Goal: Transaction & Acquisition: Purchase product/service

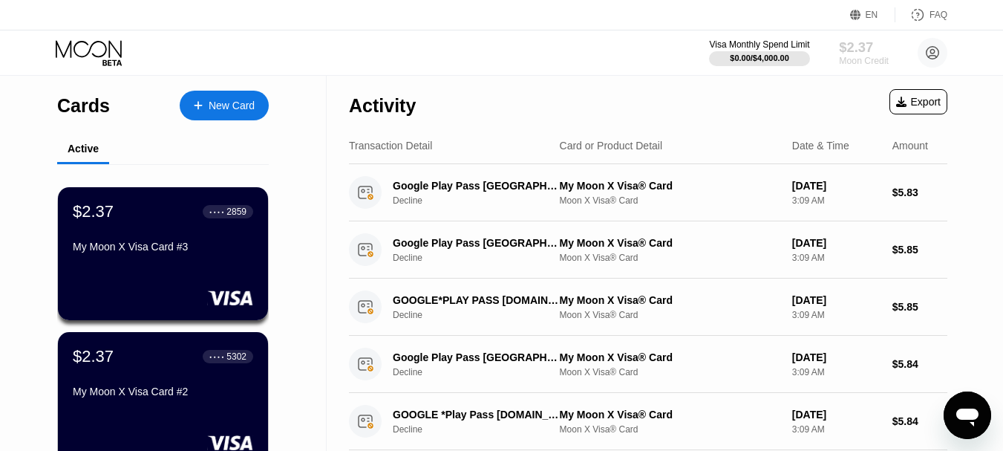
click at [856, 53] on div "$2.37" at bounding box center [864, 47] width 50 height 16
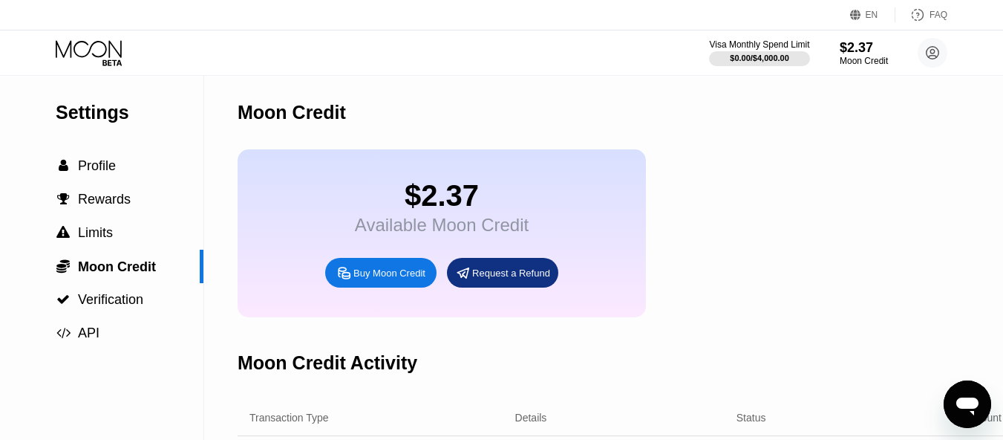
click at [962, 405] on icon "Open messaging window" at bounding box center [967, 406] width 22 height 18
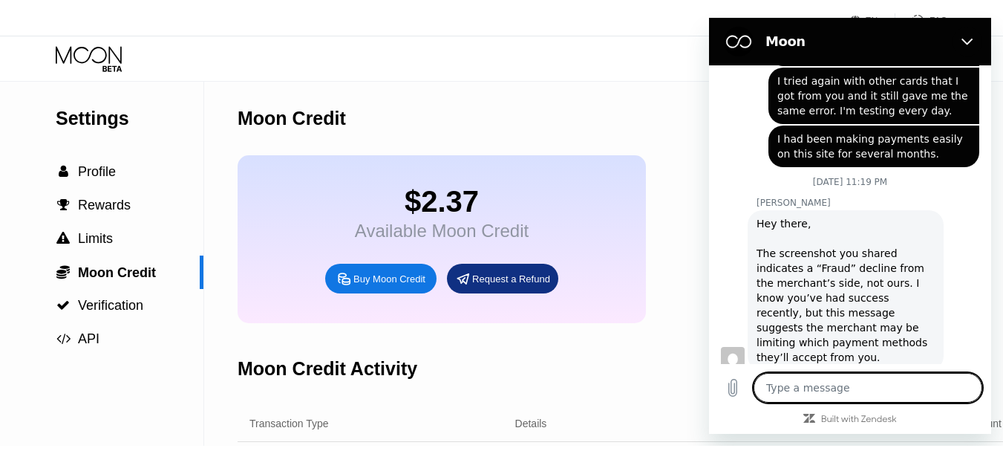
scroll to position [1659, 0]
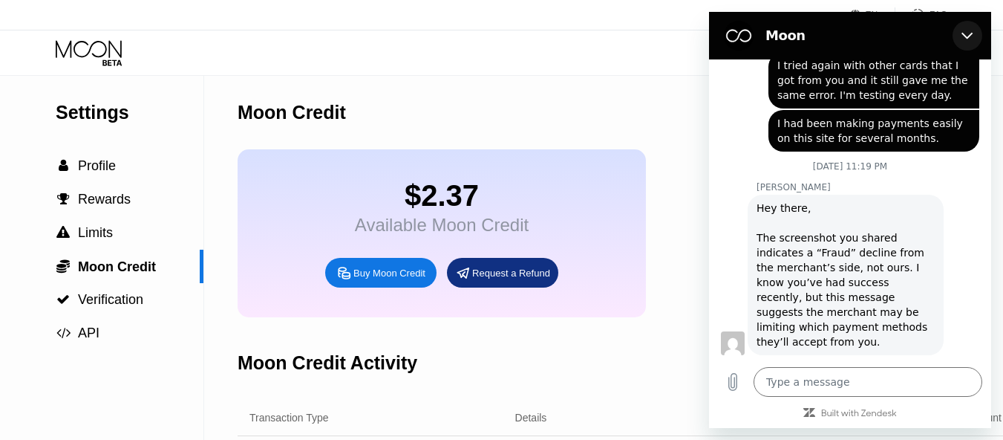
drag, startPoint x: 965, startPoint y: 35, endPoint x: 1465, endPoint y: 221, distance: 533.8
click at [965, 35] on icon "Close" at bounding box center [967, 36] width 11 height 7
type textarea "x"
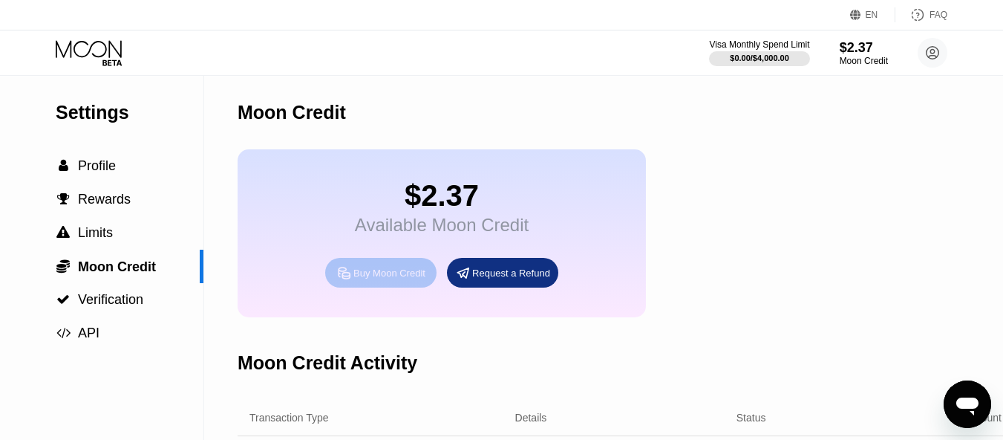
click at [370, 279] on div "Buy Moon Credit" at bounding box center [389, 273] width 72 height 13
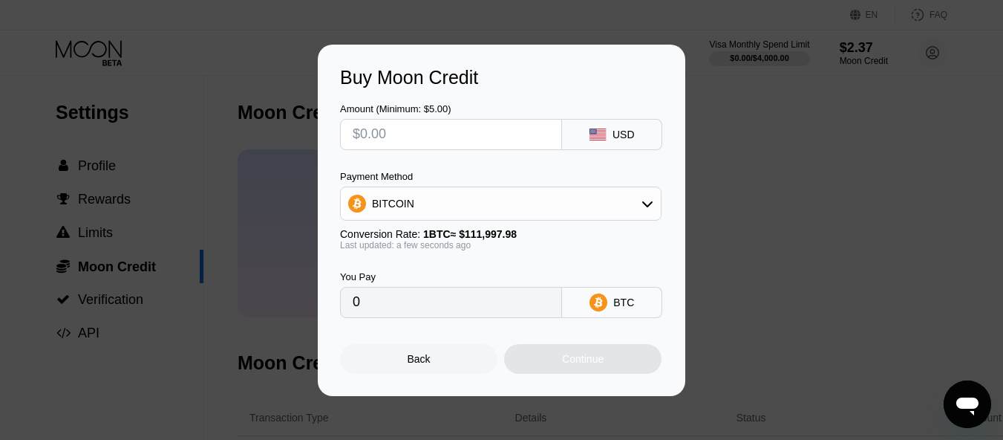
click at [619, 198] on div "BITCOIN" at bounding box center [501, 204] width 320 height 30
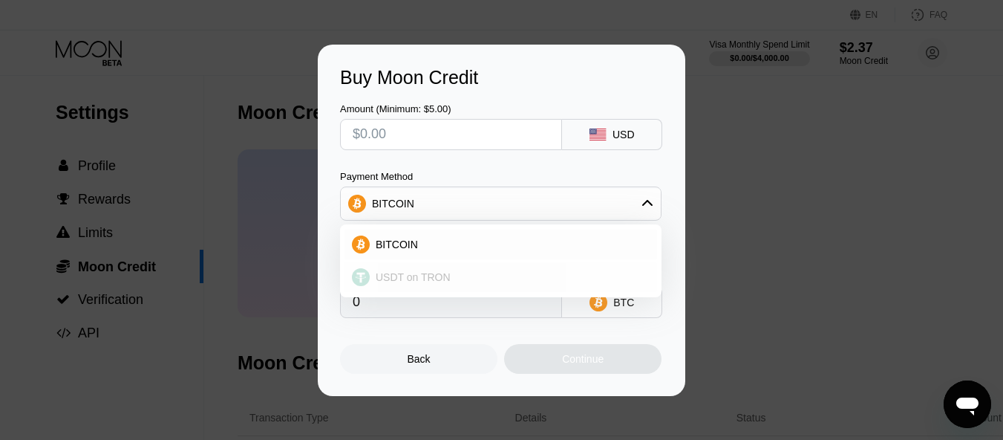
click at [413, 278] on span "USDT on TRON" at bounding box center [413, 277] width 75 height 12
type input "0.00"
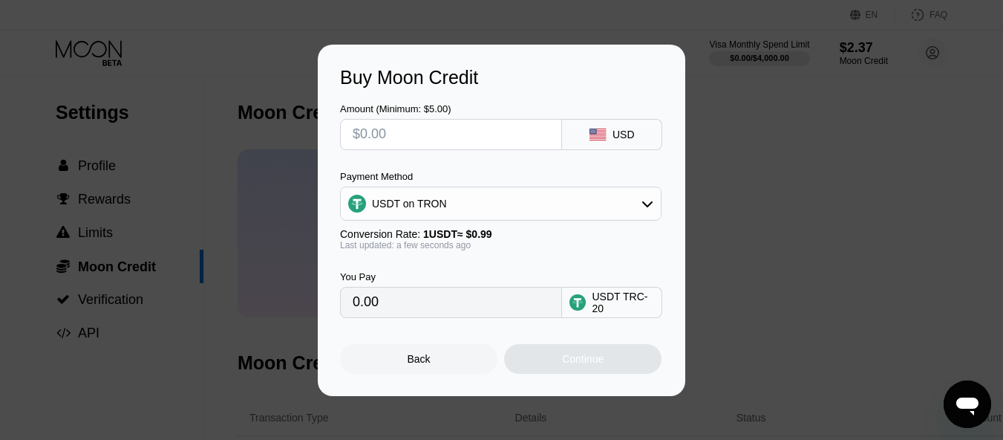
click at [448, 130] on input "text" at bounding box center [451, 135] width 197 height 30
click at [409, 141] on input "text" at bounding box center [451, 135] width 197 height 30
click at [441, 362] on div "Back" at bounding box center [418, 359] width 157 height 30
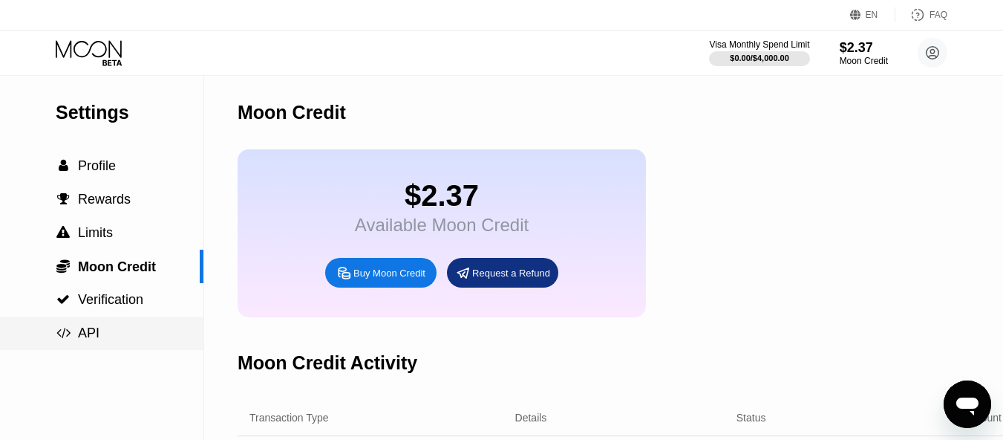
click at [80, 333] on span "API" at bounding box center [89, 332] width 22 height 15
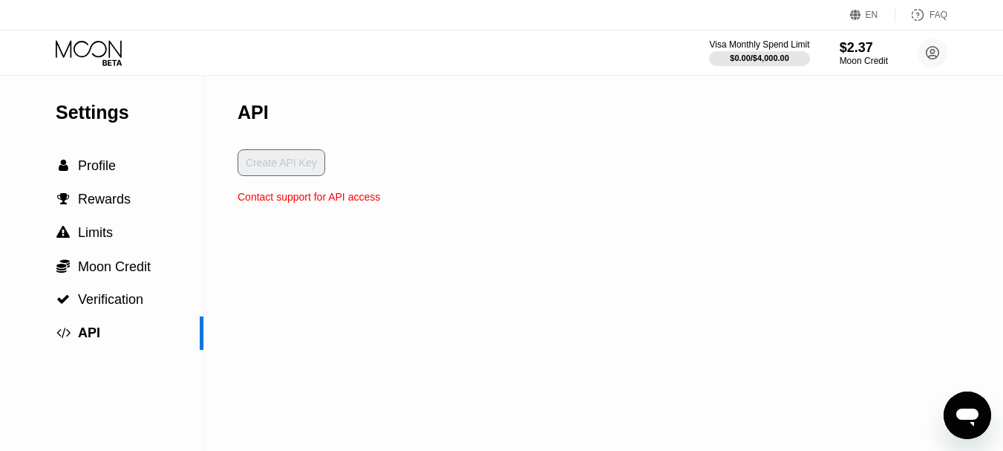
click at [281, 203] on div "Contact support for API access" at bounding box center [309, 197] width 143 height 12
click at [276, 169] on div "Create API Key" at bounding box center [309, 170] width 143 height 42
drag, startPoint x: 869, startPoint y: 49, endPoint x: 869, endPoint y: 142, distance: 92.8
click at [869, 142] on div "EN Language Select an item Save FAQ Visa Monthly Spend Limit $0.00 / $4,000.00 …" at bounding box center [501, 225] width 1003 height 451
click at [552, 231] on div "Settings  Profile  Rewards  Limits  Moon Credit  Verification  API API Cr…" at bounding box center [501, 263] width 1003 height 375
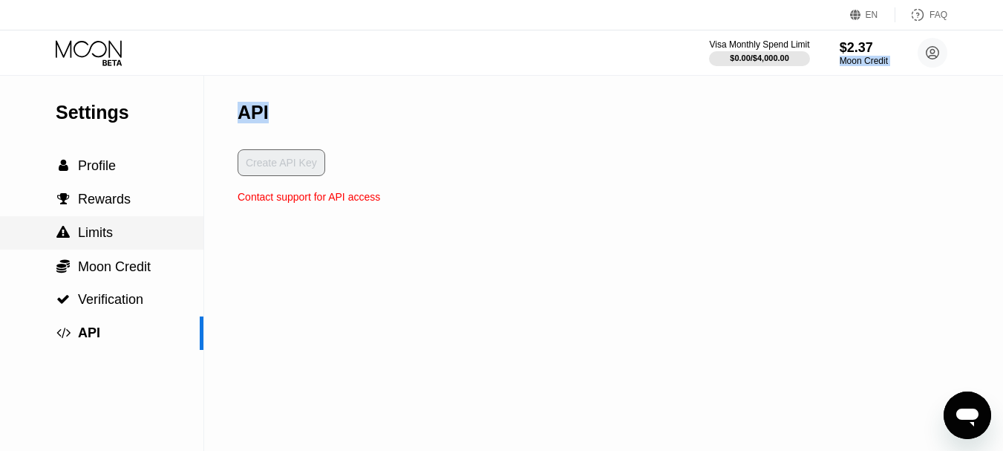
click at [75, 232] on div " Limits" at bounding box center [84, 233] width 57 height 16
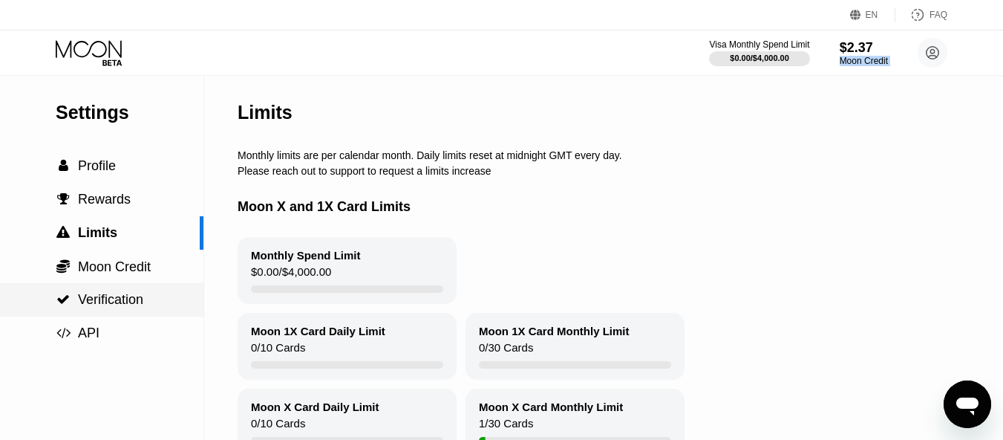
click at [105, 307] on span "Verification" at bounding box center [110, 299] width 65 height 15
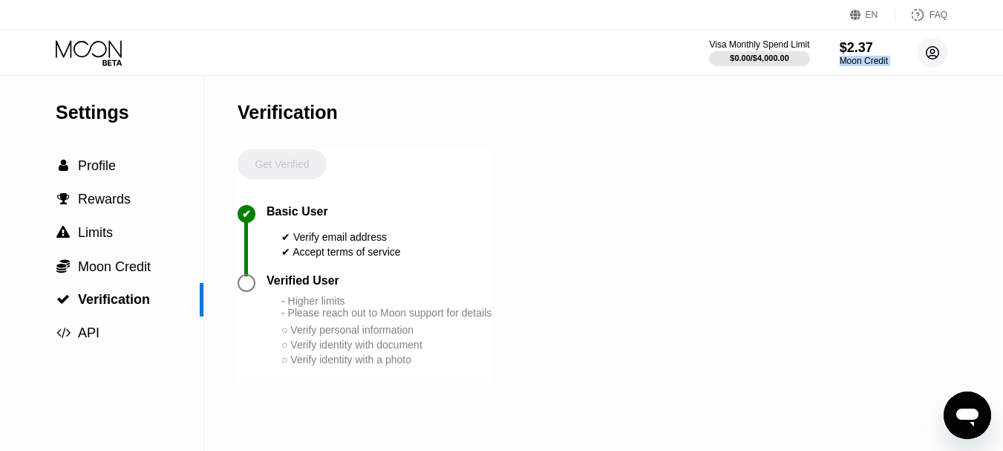
click at [929, 52] on circle at bounding box center [933, 53] width 30 height 30
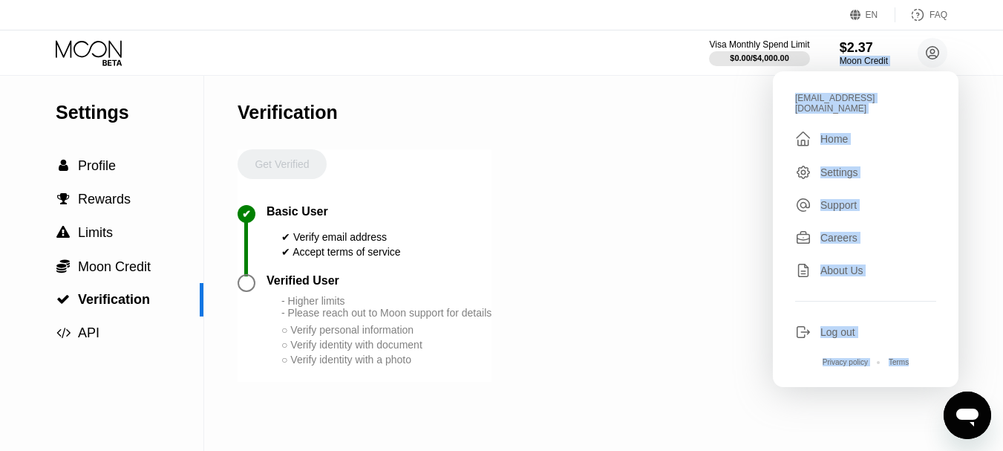
click at [697, 107] on div "Settings  Profile  Rewards  Limits  Moon Credit  Verification  API Verifi…" at bounding box center [501, 263] width 1003 height 375
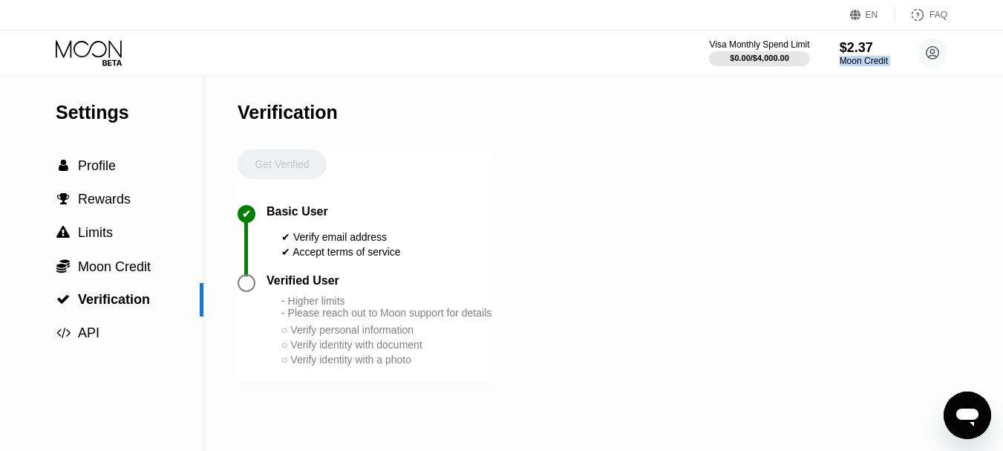
click at [693, 111] on div "Settings  Profile  Rewards  Limits  Moon Credit  Verification  API Verifi…" at bounding box center [501, 263] width 1003 height 375
click at [829, 95] on div "Settings  Profile  Rewards  Limits  Moon Credit  Verification  API Verifi…" at bounding box center [501, 263] width 1003 height 375
drag, startPoint x: 845, startPoint y: 84, endPoint x: 850, endPoint y: 73, distance: 12.3
click at [845, 83] on div "Settings  Profile  Rewards  Limits  Moon Credit  Verification  API Verifi…" at bounding box center [501, 263] width 1003 height 375
click at [852, 71] on div "Visa Monthly Spend Limit $0.00 / $4,000.00 $2.37 Moon Credit [EMAIL_ADDRESS][DO…" at bounding box center [501, 52] width 1003 height 45
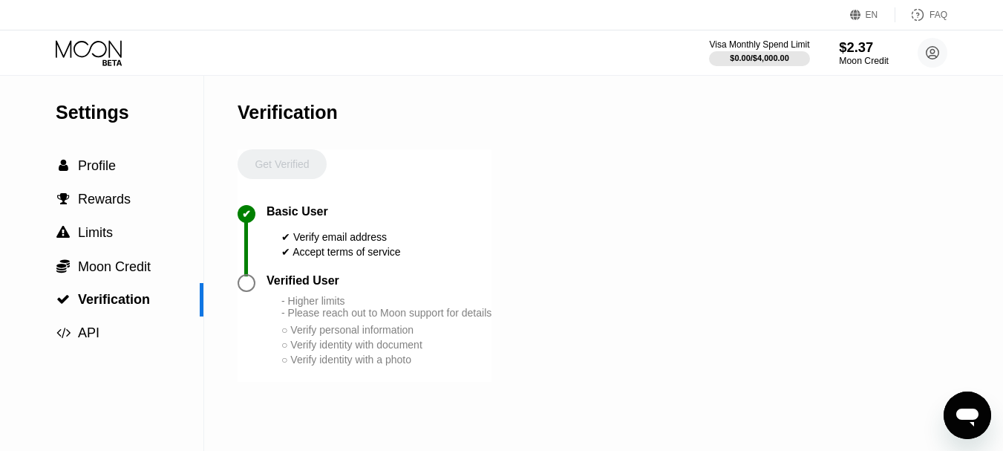
click at [852, 66] on div "Moon Credit" at bounding box center [864, 61] width 50 height 10
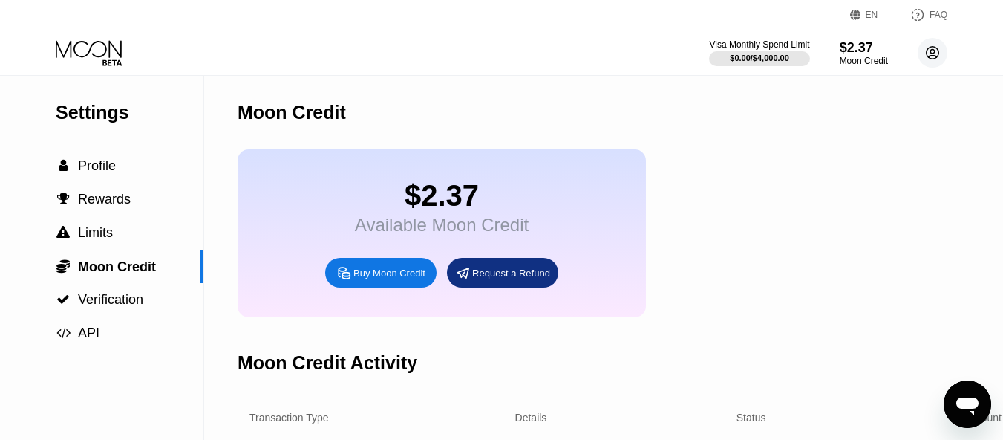
click at [928, 47] on circle at bounding box center [933, 53] width 30 height 30
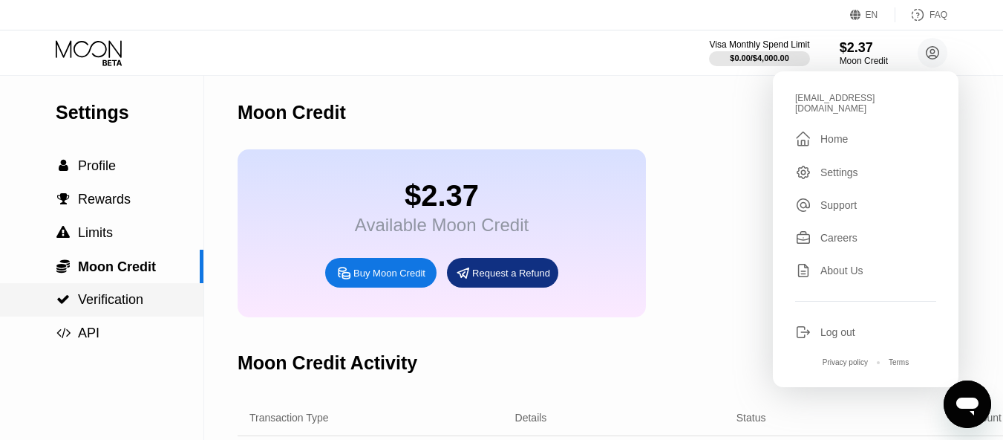
click at [76, 316] on div " Verification" at bounding box center [101, 299] width 203 height 33
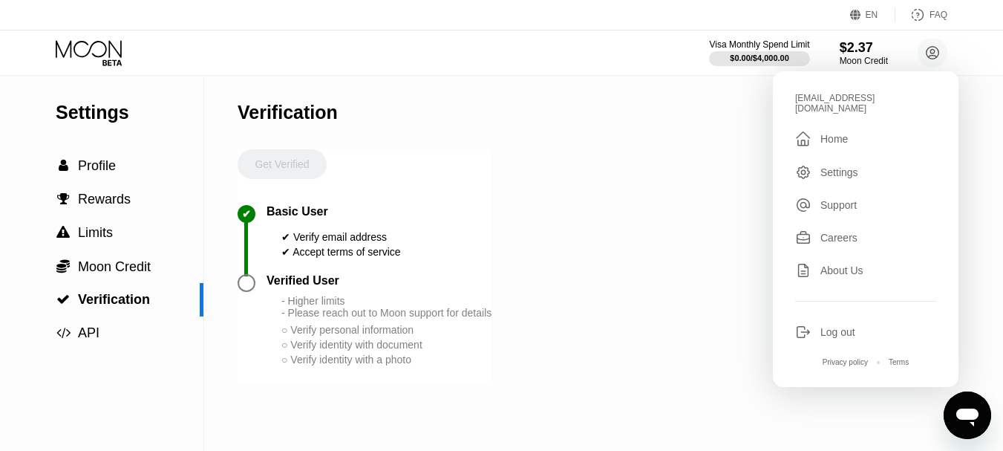
click at [555, 218] on div "Settings  Profile  Rewards  Limits  Moon Credit  Verification  API Verifi…" at bounding box center [501, 263] width 1003 height 375
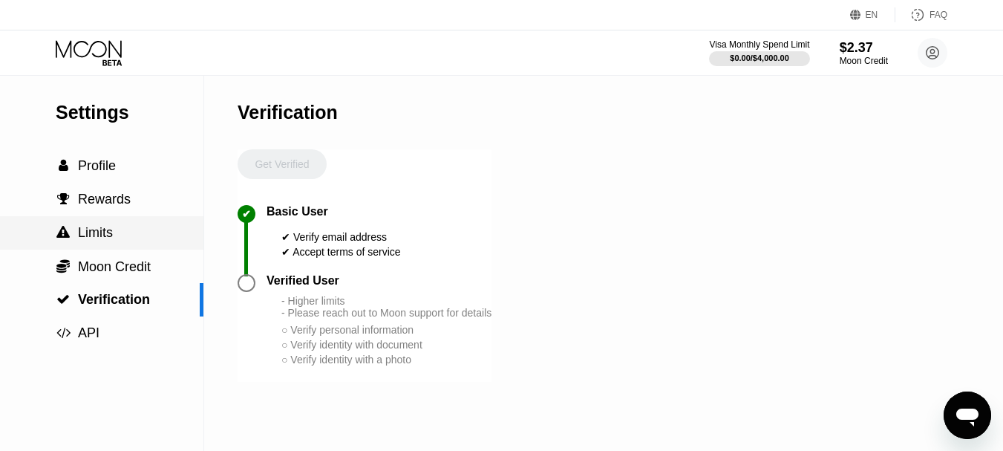
click at [90, 224] on div " Limits" at bounding box center [101, 232] width 203 height 33
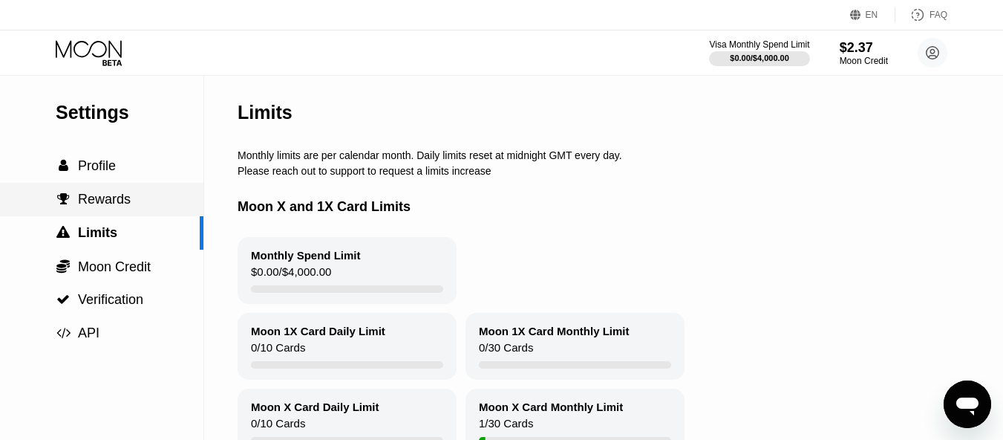
click at [103, 193] on div " Rewards" at bounding box center [101, 199] width 203 height 33
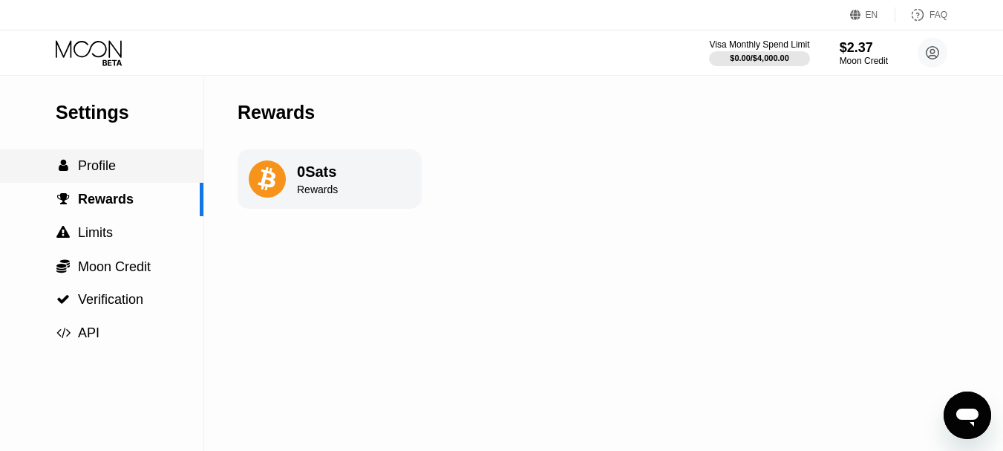
click at [102, 173] on span "Profile" at bounding box center [97, 165] width 38 height 15
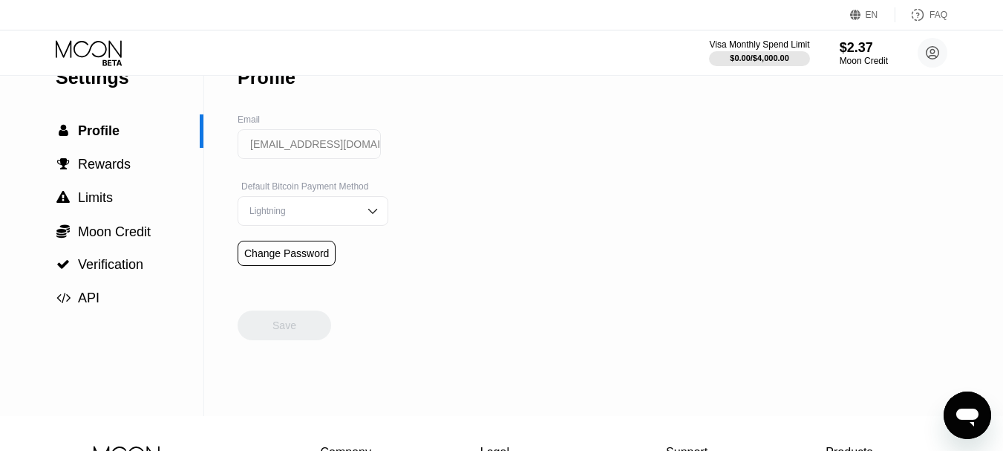
scroll to position [5, 0]
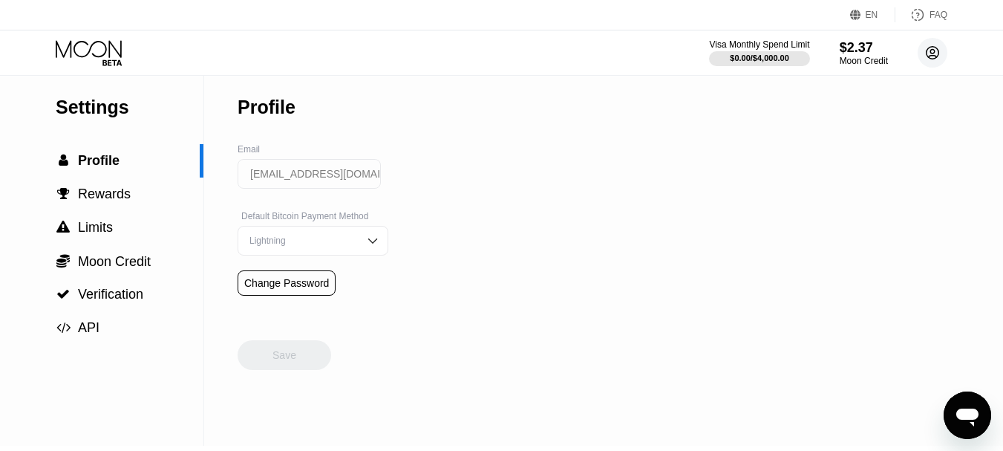
click at [927, 50] on icon at bounding box center [933, 53] width 13 height 13
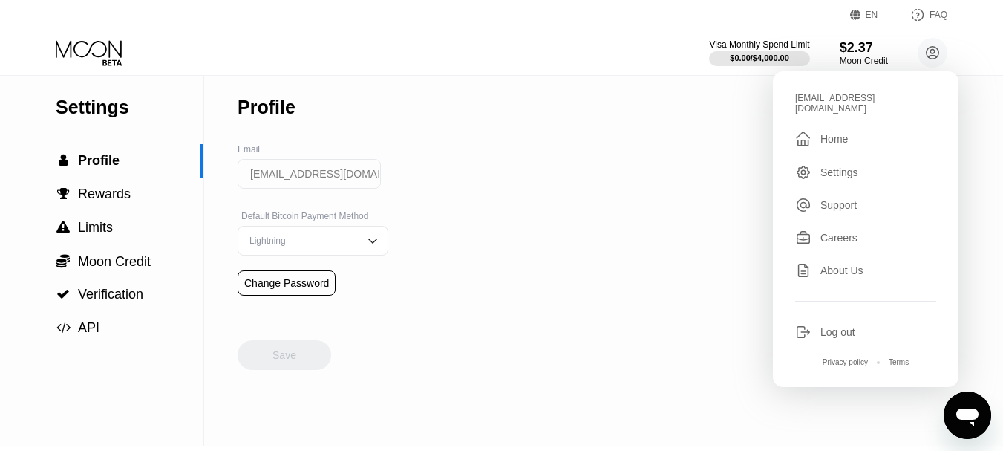
click at [849, 151] on div "[EMAIL_ADDRESS][DOMAIN_NAME]  Home Settings Support Careers About Us Log out P…" at bounding box center [866, 229] width 186 height 316
click at [843, 166] on div "Settings" at bounding box center [839, 172] width 38 height 12
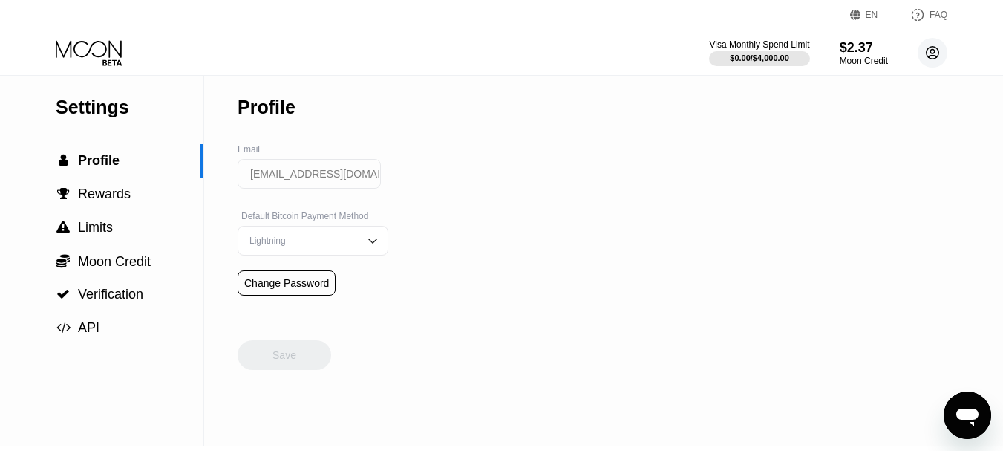
click at [937, 38] on icon at bounding box center [933, 53] width 30 height 30
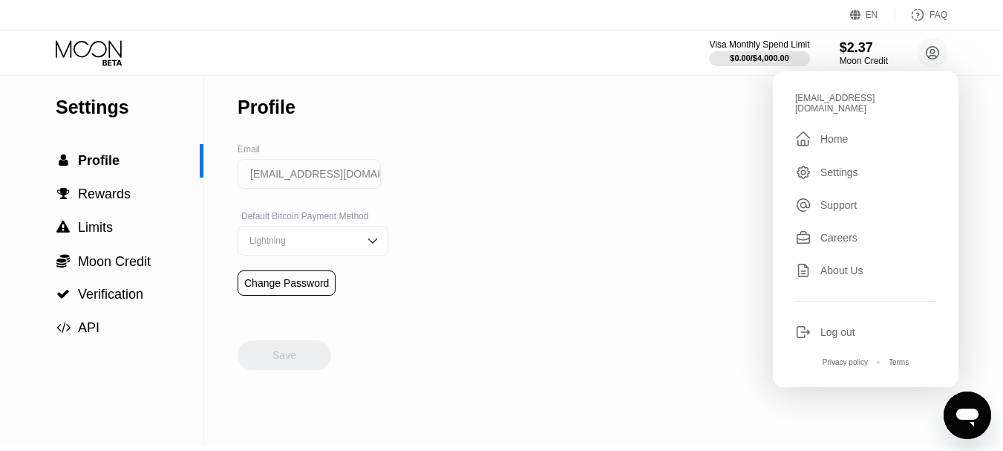
click at [834, 232] on div "Careers" at bounding box center [838, 238] width 37 height 12
click at [812, 130] on div "" at bounding box center [807, 139] width 25 height 18
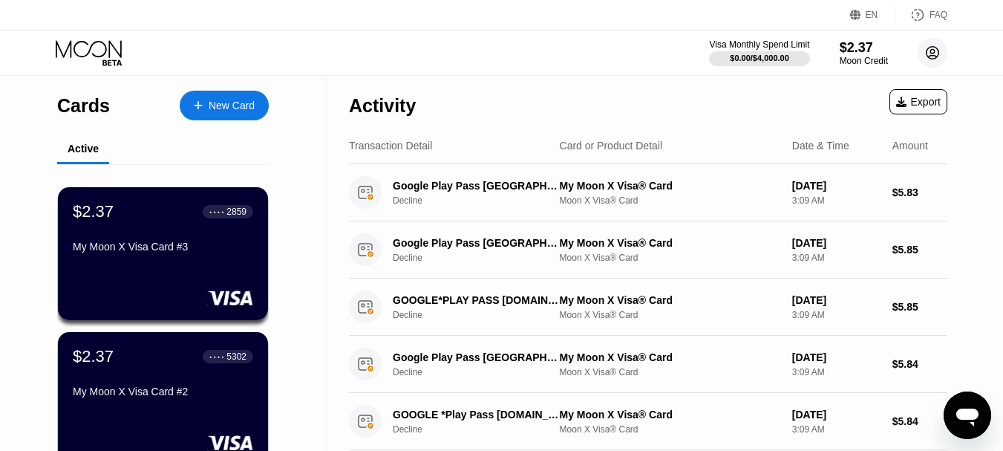
click at [944, 45] on circle at bounding box center [933, 53] width 30 height 30
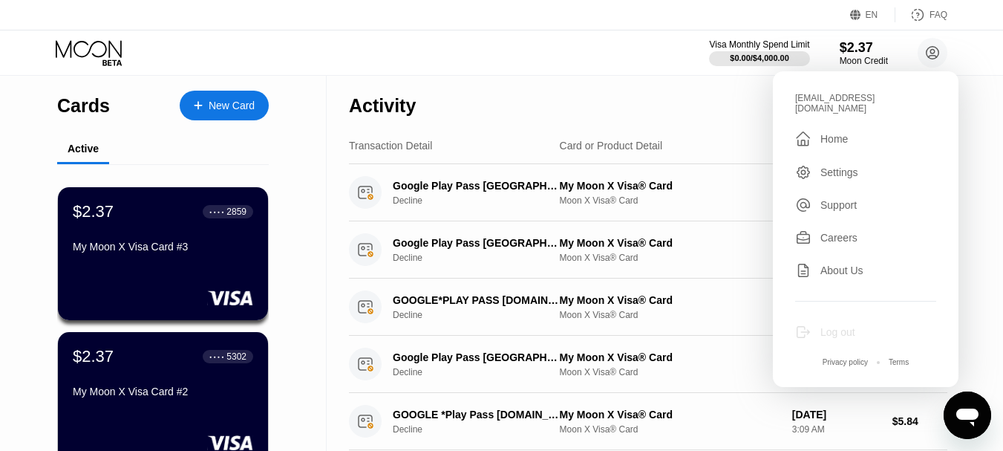
click at [835, 326] on div "Log out" at bounding box center [837, 332] width 35 height 12
type textarea "x"
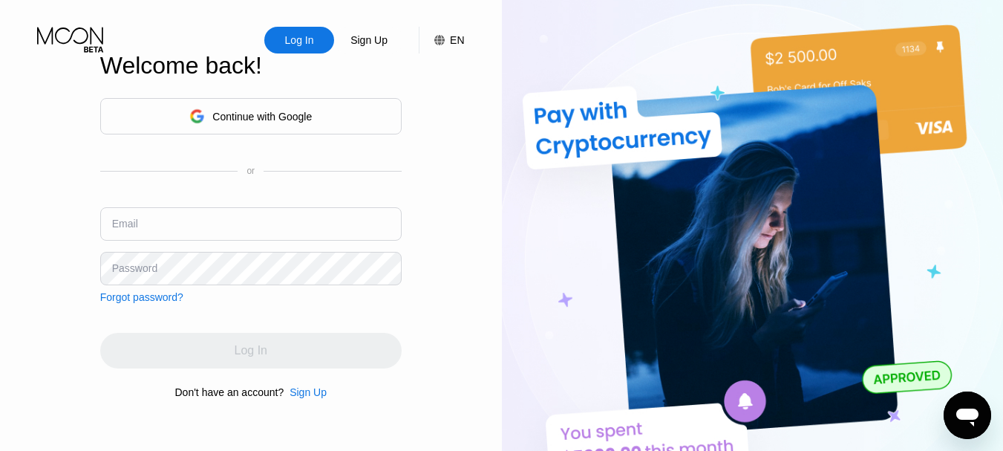
click at [154, 235] on input "text" at bounding box center [250, 223] width 301 height 33
paste input "[EMAIL_ADDRESS][DOMAIN_NAME]"
type input "[EMAIL_ADDRESS][DOMAIN_NAME]"
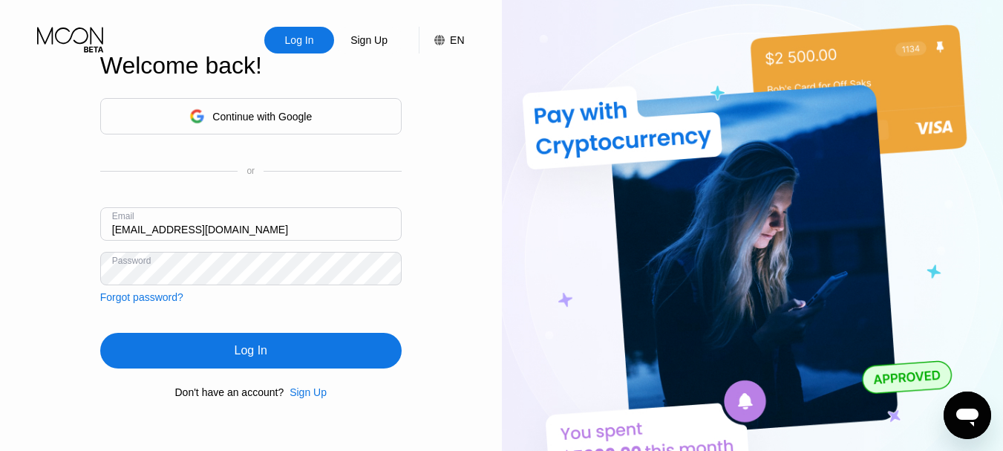
click at [220, 352] on div "Log In" at bounding box center [250, 351] width 301 height 36
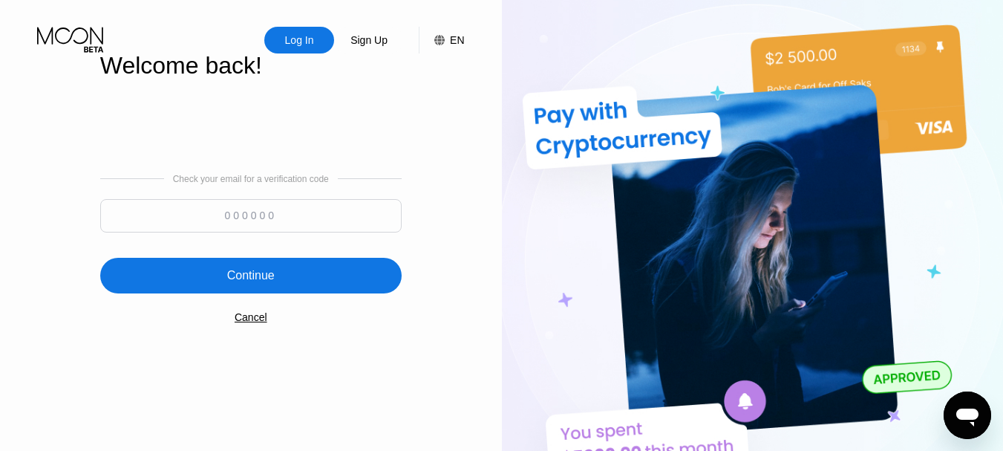
click at [174, 232] on input at bounding box center [250, 215] width 301 height 33
type input "872974"
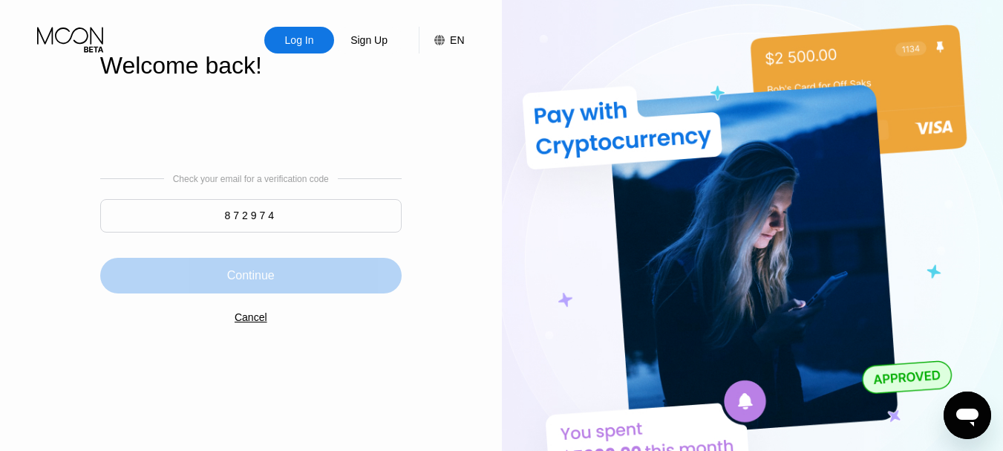
click at [266, 274] on div "Continue" at bounding box center [251, 275] width 48 height 15
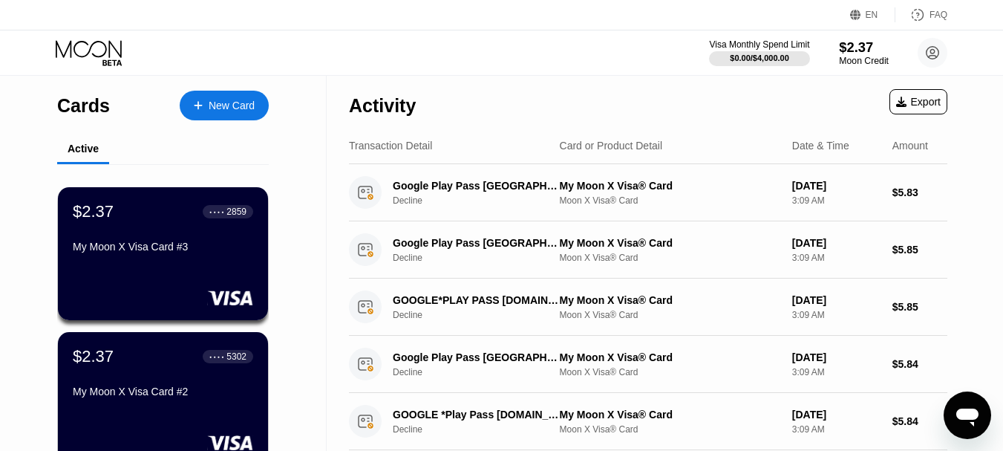
click at [875, 48] on div "$2.37" at bounding box center [864, 47] width 50 height 16
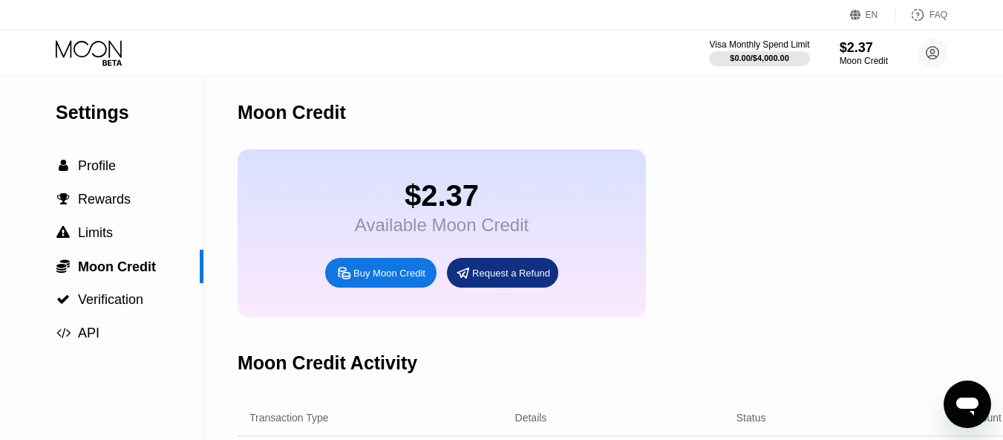
click at [0, 0] on div "GOOGLE*PLAY PASS G.CO/HELPPAY#IE Decline My Moon X Visa® Card Moon X Visa® Card…" at bounding box center [0, 0] width 0 height 0
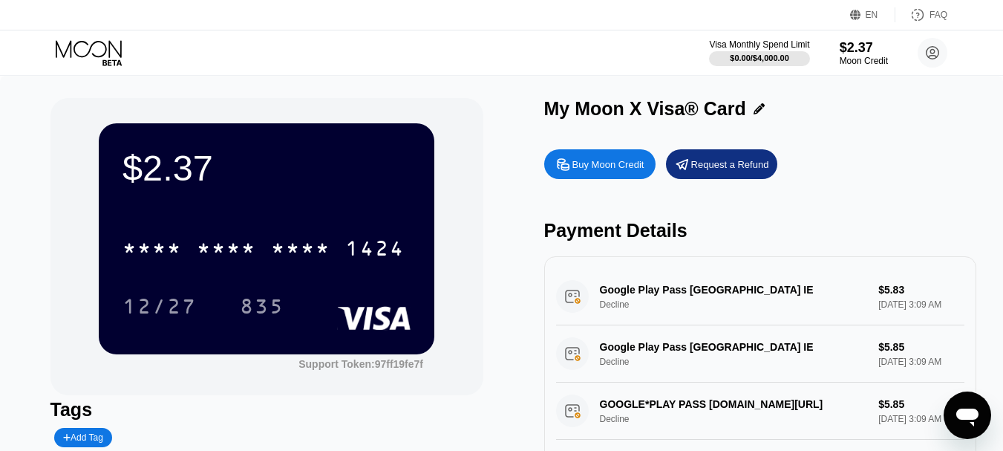
scroll to position [149, 0]
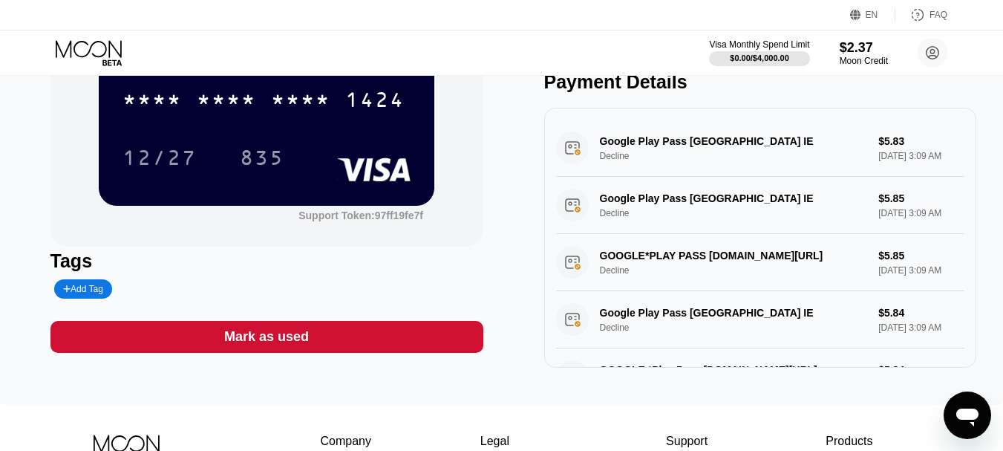
click at [636, 149] on div "Google Play Pass Dublin IE Decline $5.83 Aug 20, 2025 3:09 AM" at bounding box center [760, 148] width 409 height 57
click at [610, 177] on div "Google Play Pass Dublin IE Decline $5.83 Aug 20, 2025 3:09 AM" at bounding box center [760, 148] width 409 height 57
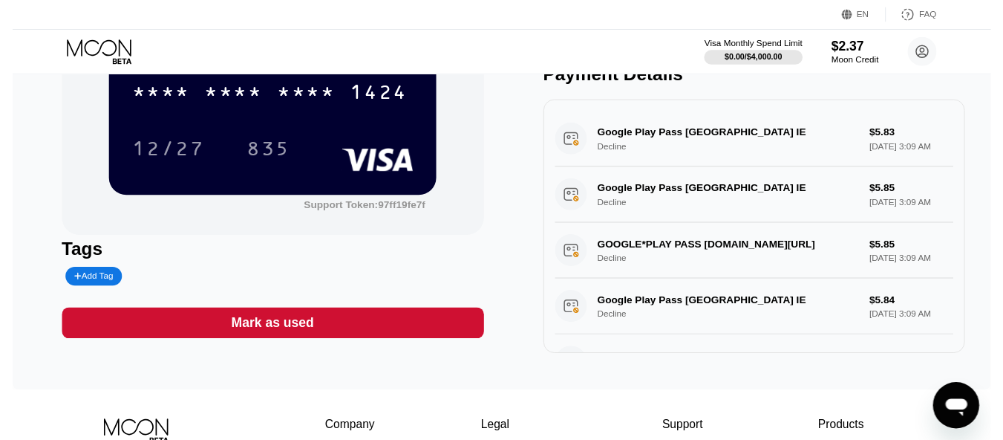
scroll to position [0, 0]
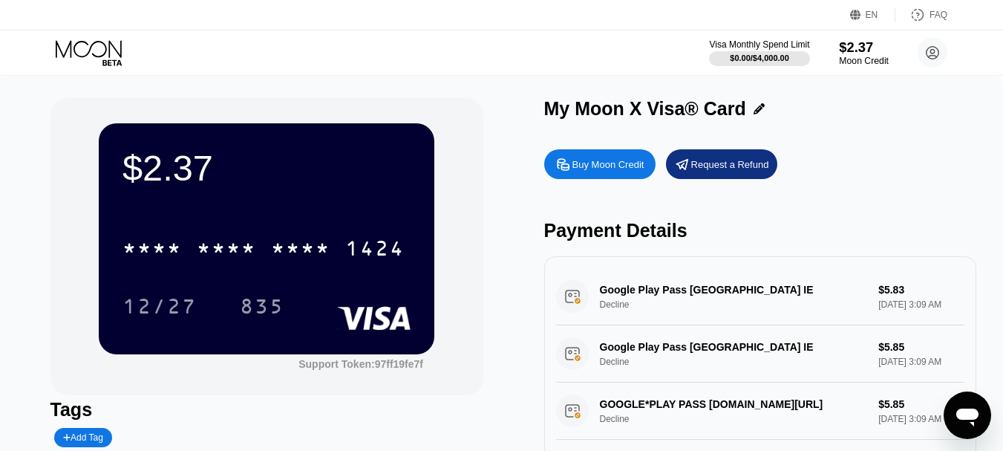
click at [849, 41] on div "$2.37" at bounding box center [864, 47] width 50 height 16
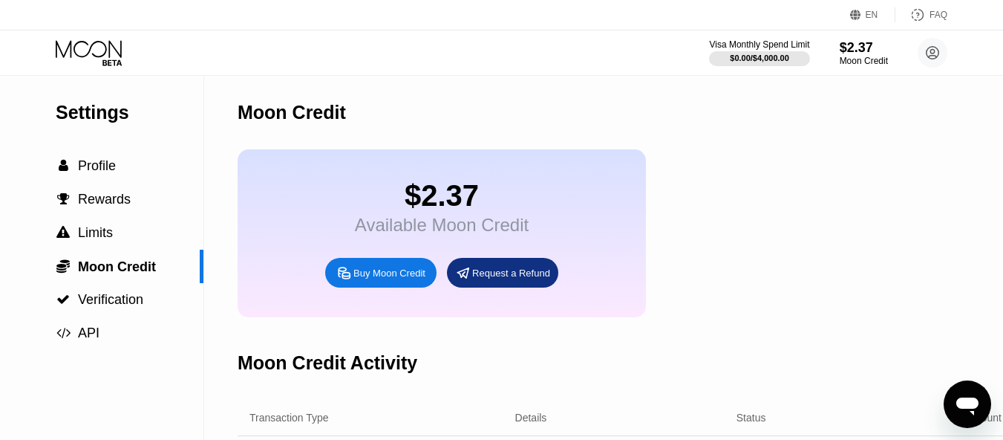
click at [400, 279] on div "Buy Moon Credit" at bounding box center [389, 273] width 72 height 13
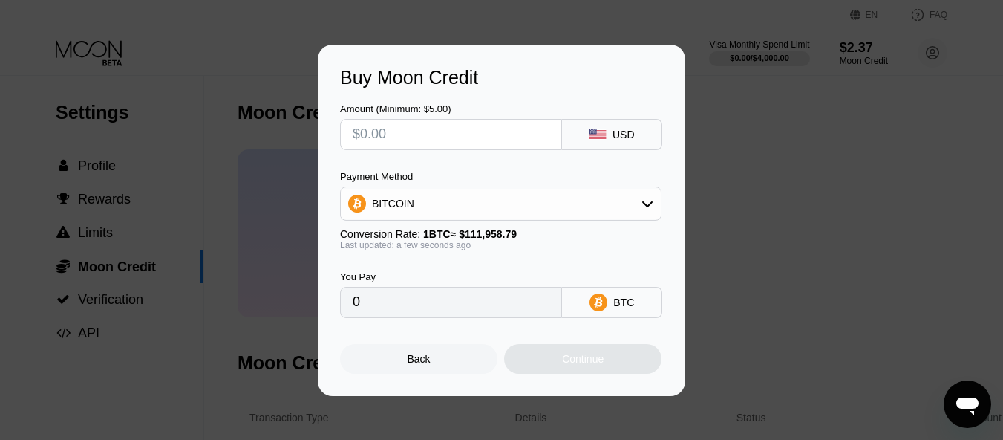
click at [426, 209] on div "BITCOIN" at bounding box center [501, 204] width 320 height 30
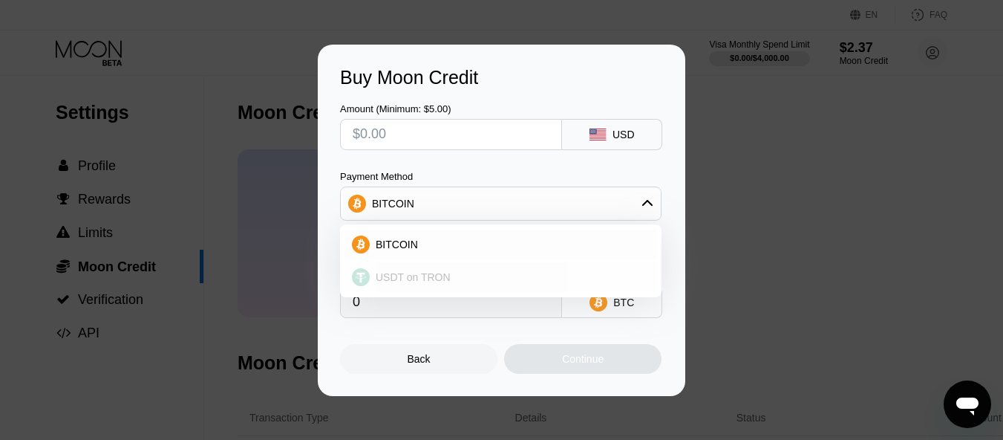
click at [394, 280] on span "USDT on TRON" at bounding box center [413, 277] width 75 height 12
type input "0.00"
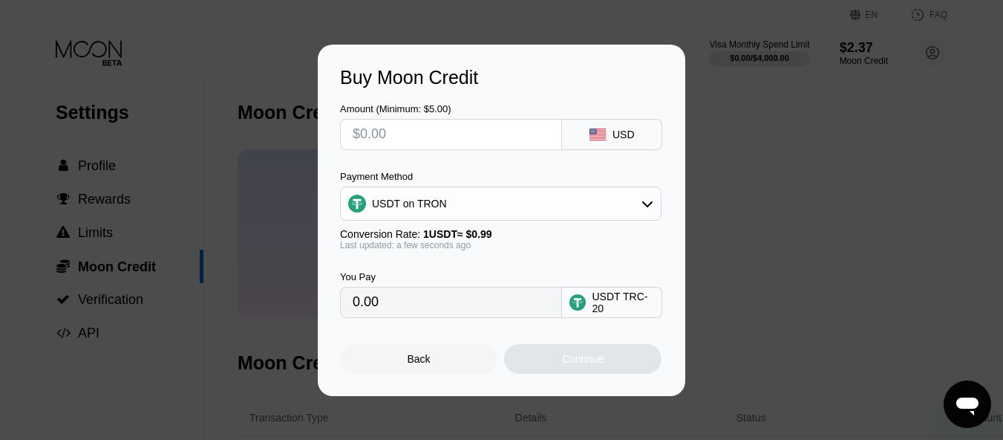
click at [409, 146] on input "text" at bounding box center [451, 135] width 197 height 30
type input "$20"
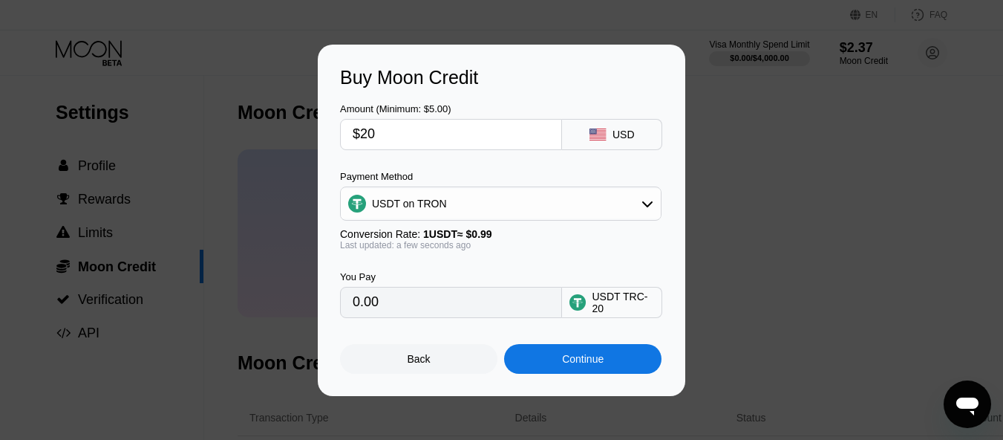
type input "20.20"
click at [359, 134] on input "$20" at bounding box center [451, 135] width 197 height 30
type input "$1"
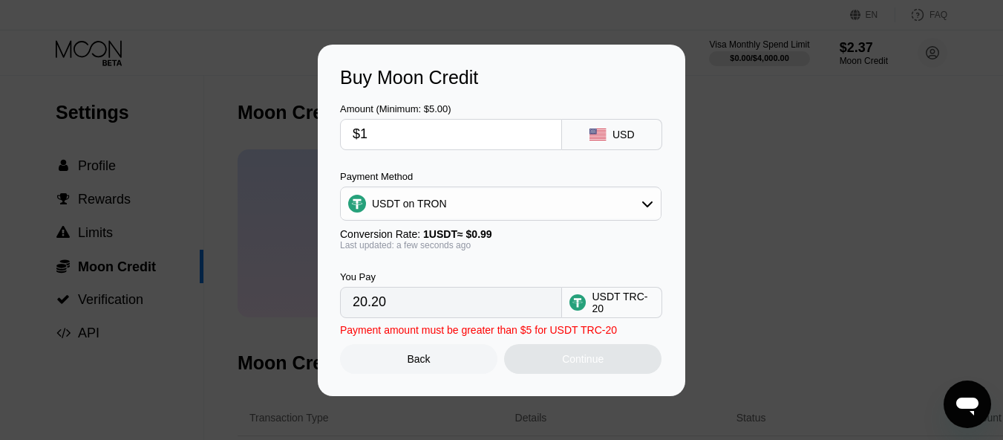
type input "1.01"
type input "$10"
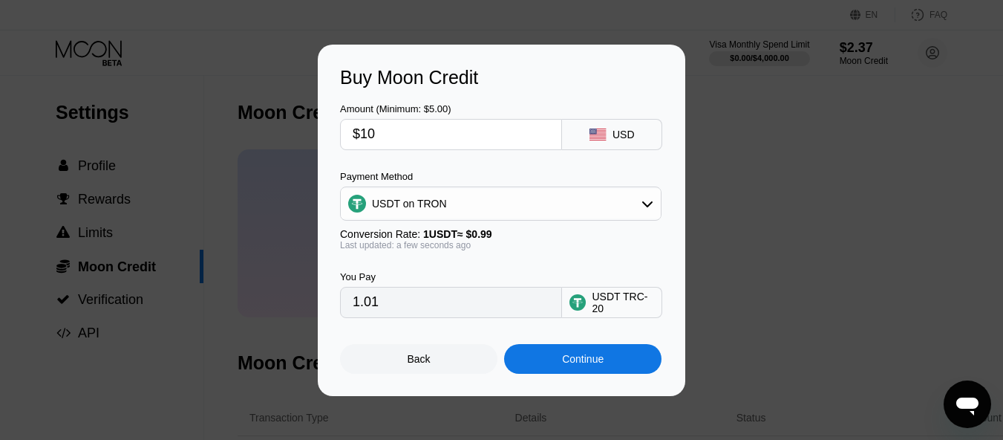
type input "10.10"
type input "$10"
click at [568, 365] on div "Continue" at bounding box center [583, 359] width 42 height 12
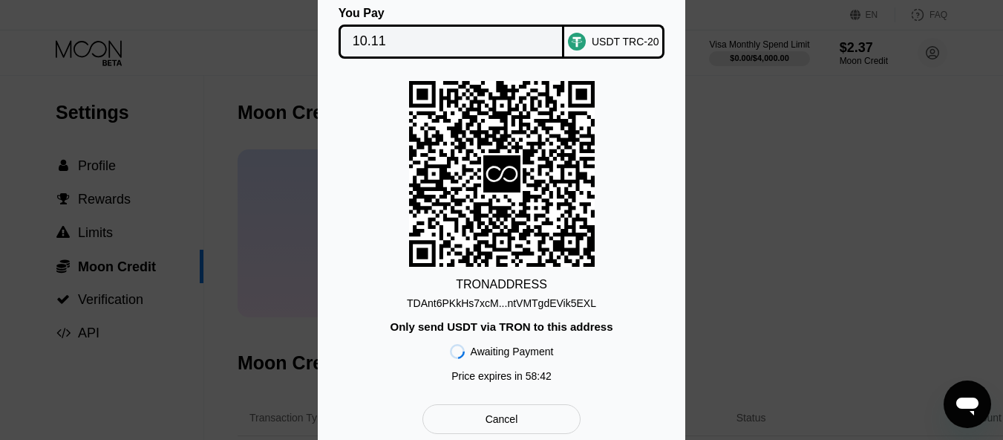
click at [571, 305] on div "TDAnt6PKkHs7xcM...ntVMTgdEVik5EXL" at bounding box center [501, 303] width 189 height 12
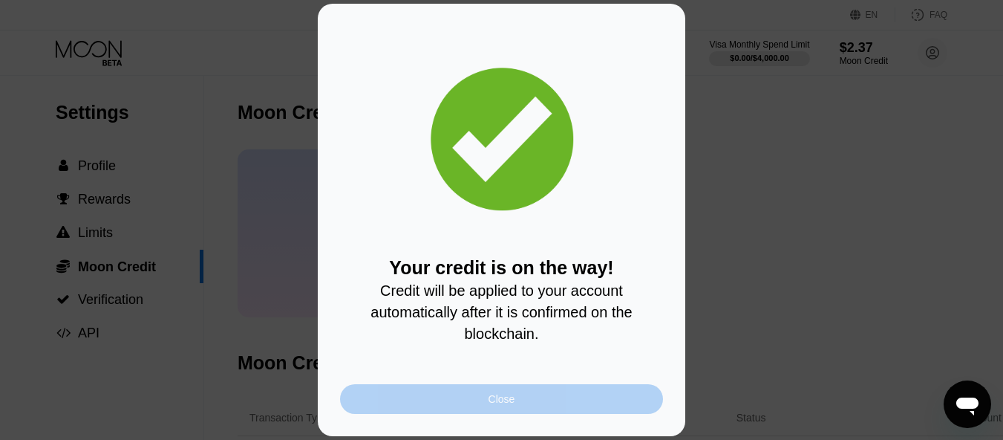
click at [483, 409] on div "Close" at bounding box center [501, 399] width 323 height 30
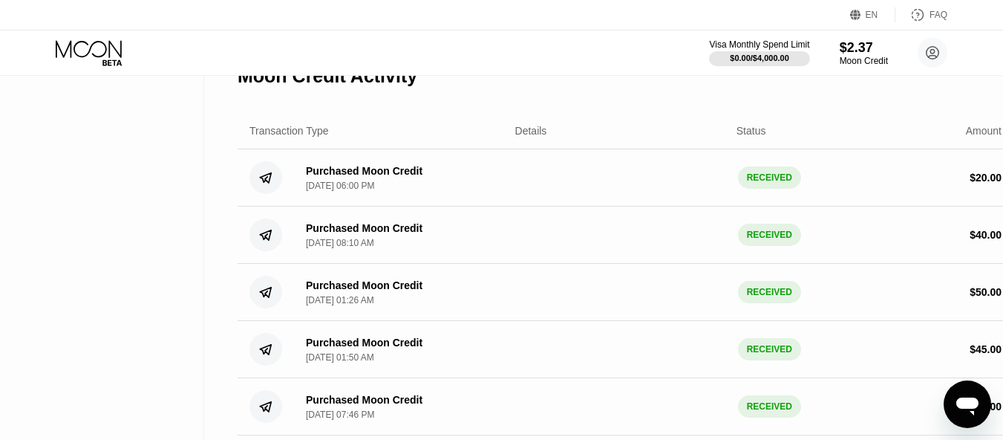
scroll to position [297, 0]
